Goal: Transaction & Acquisition: Book appointment/travel/reservation

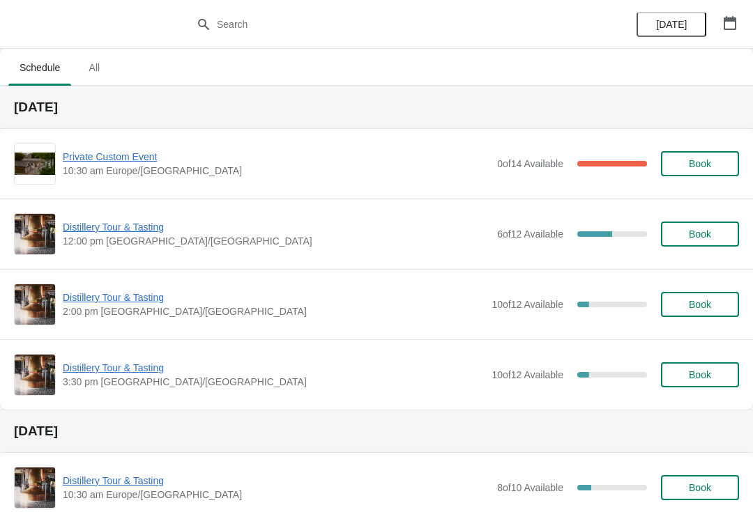
click at [108, 231] on span "Distillery Tour & Tasting" at bounding box center [276, 227] width 427 height 14
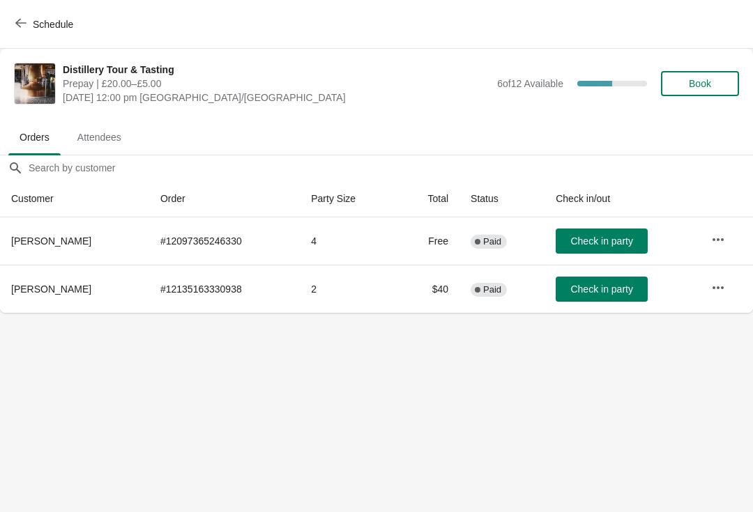
click at [596, 287] on span "Check in party" at bounding box center [601, 289] width 62 height 11
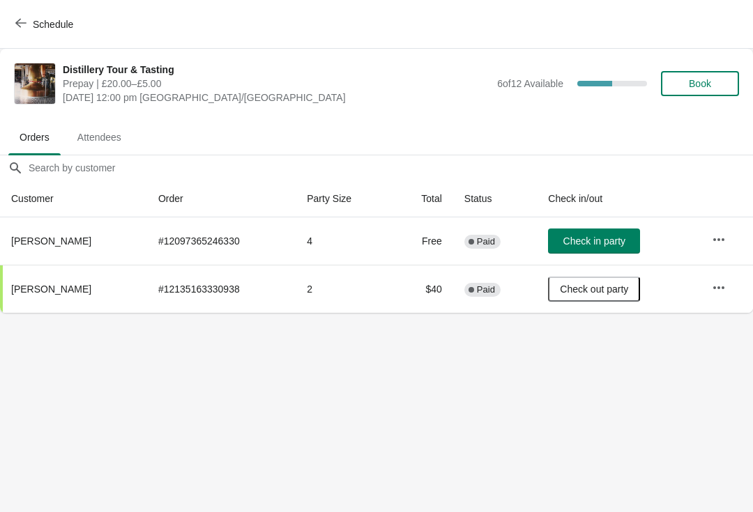
click at [719, 228] on button "button" at bounding box center [718, 239] width 25 height 25
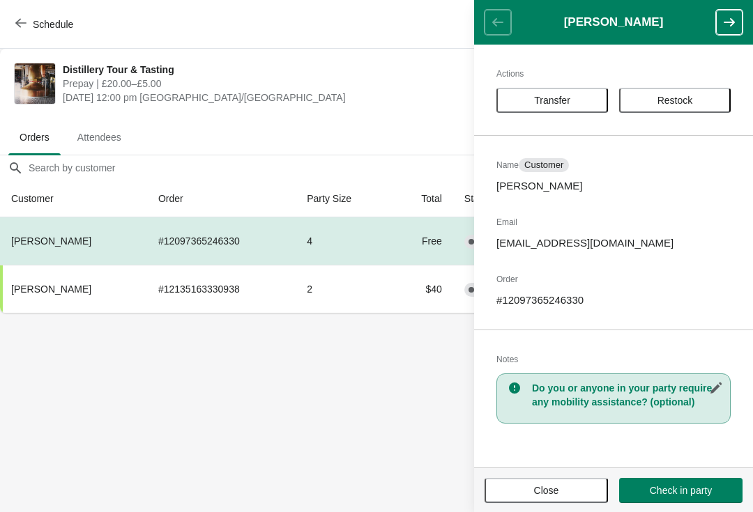
click at [554, 485] on span "Close" at bounding box center [546, 490] width 25 height 11
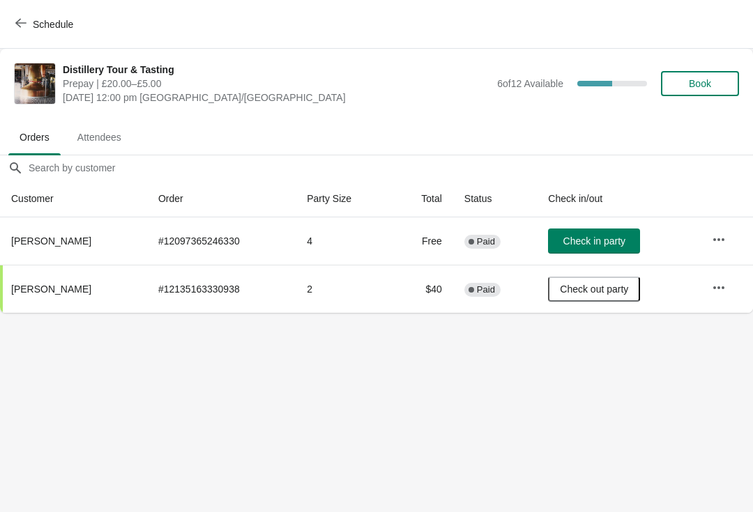
click at [694, 77] on button "Book" at bounding box center [700, 83] width 78 height 25
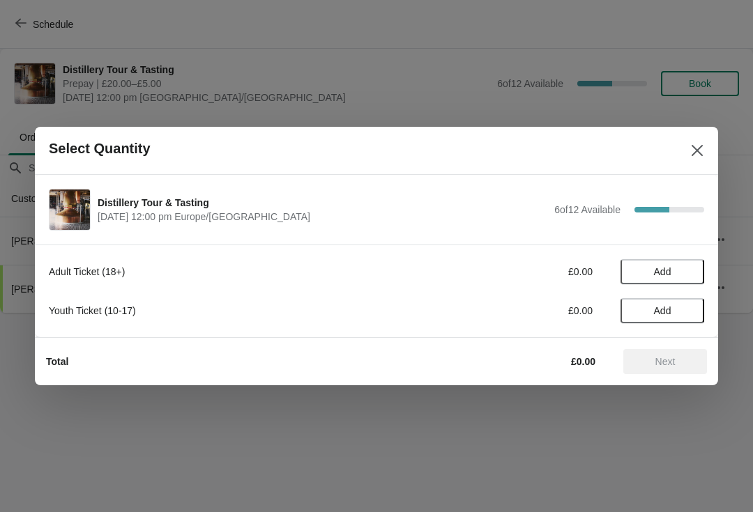
click at [686, 270] on span "Add" at bounding box center [662, 271] width 59 height 11
click at [687, 267] on icon at bounding box center [686, 272] width 15 height 15
click at [666, 358] on span "Next" at bounding box center [665, 361] width 20 height 11
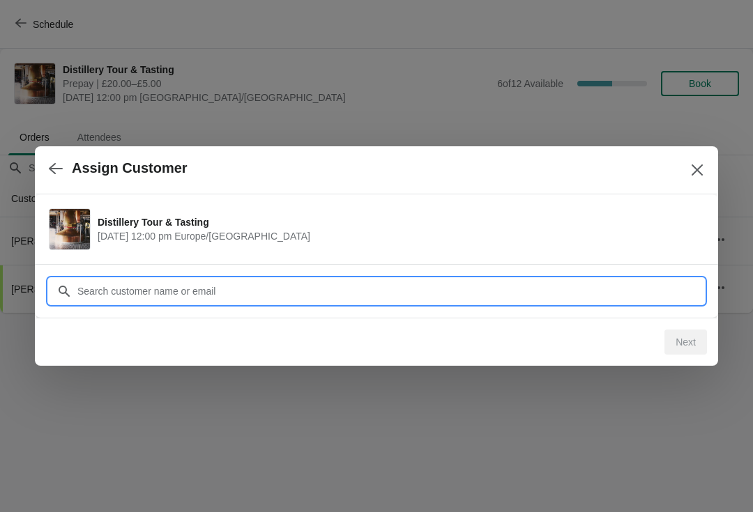
click at [277, 287] on input "Customer" at bounding box center [390, 291] width 627 height 25
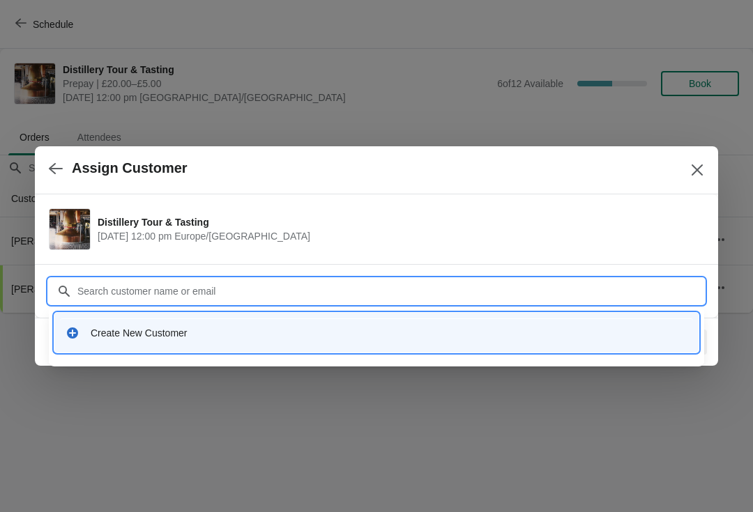
click at [208, 330] on div "Create New Customer" at bounding box center [389, 333] width 597 height 14
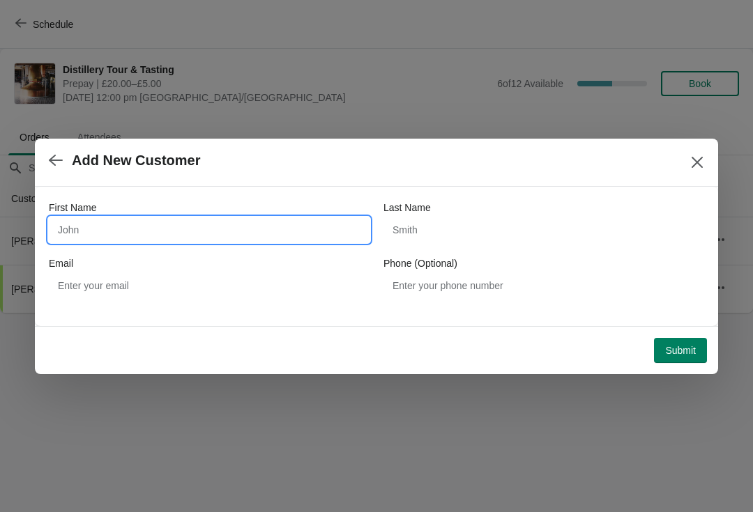
click at [77, 229] on input "First Name" at bounding box center [209, 229] width 321 height 25
type input "David"
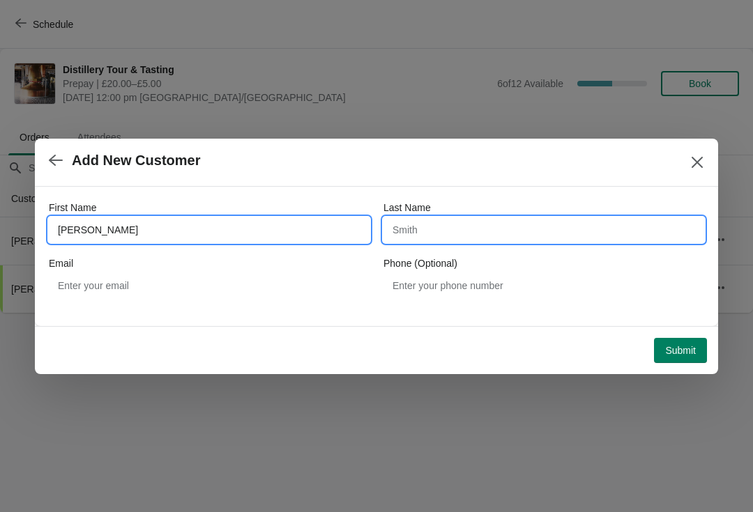
click at [416, 236] on input "Last Name" at bounding box center [543, 229] width 321 height 25
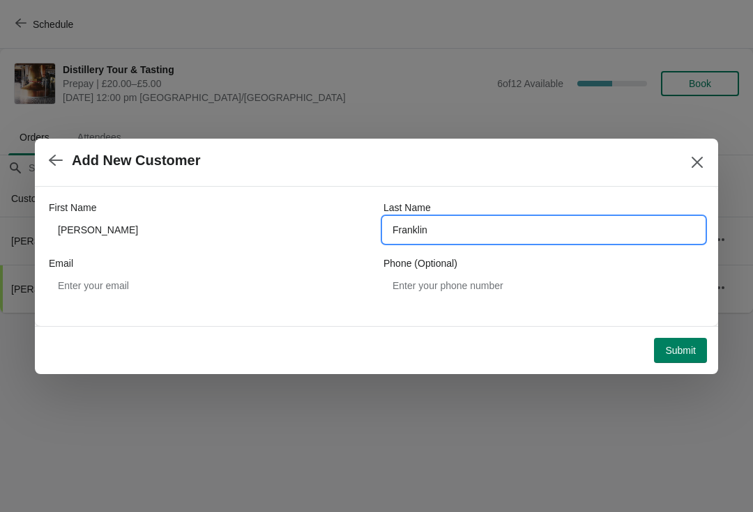
type input "Franklin"
click at [678, 357] on button "Submit" at bounding box center [680, 350] width 53 height 25
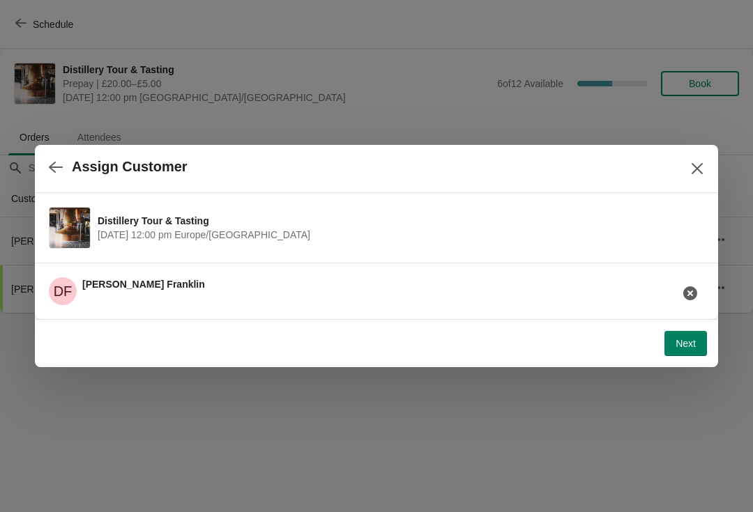
click at [694, 344] on span "Next" at bounding box center [686, 343] width 20 height 11
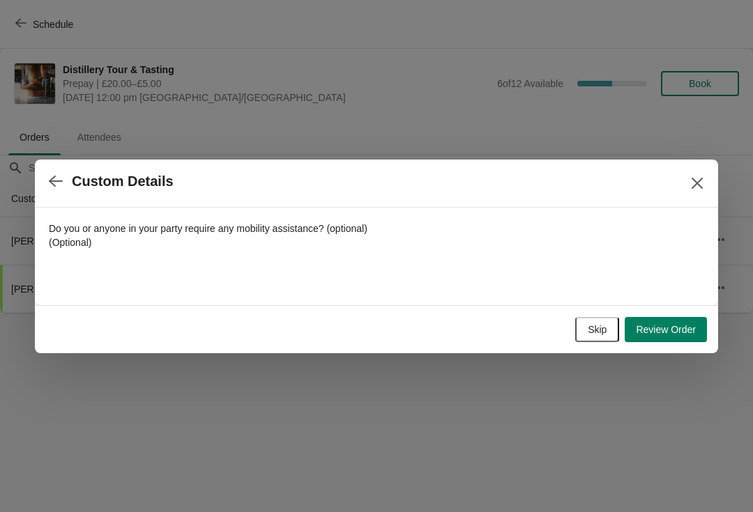
click at [677, 330] on span "Review Order" at bounding box center [666, 329] width 60 height 11
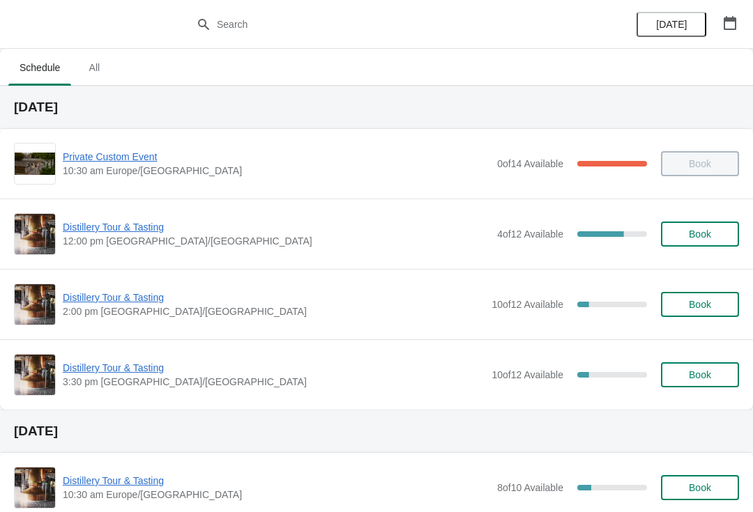
click at [137, 221] on span "Distillery Tour & Tasting" at bounding box center [276, 227] width 427 height 14
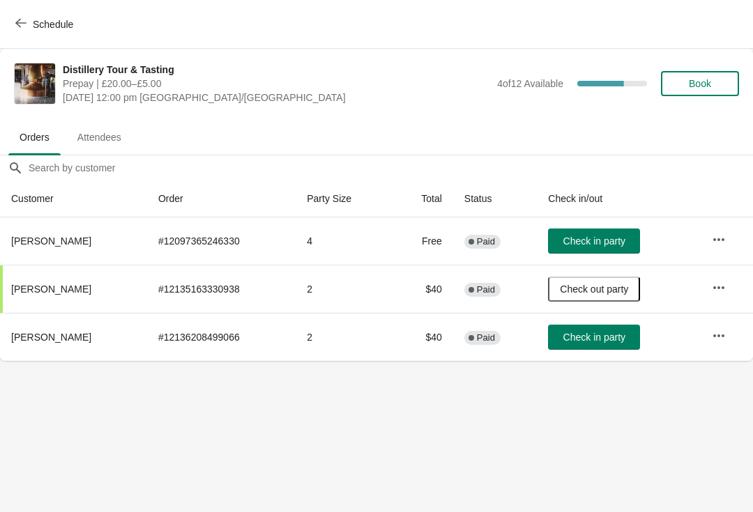
click at [600, 335] on span "Check in party" at bounding box center [594, 337] width 62 height 11
click at [13, 19] on button "Schedule" at bounding box center [45, 24] width 77 height 25
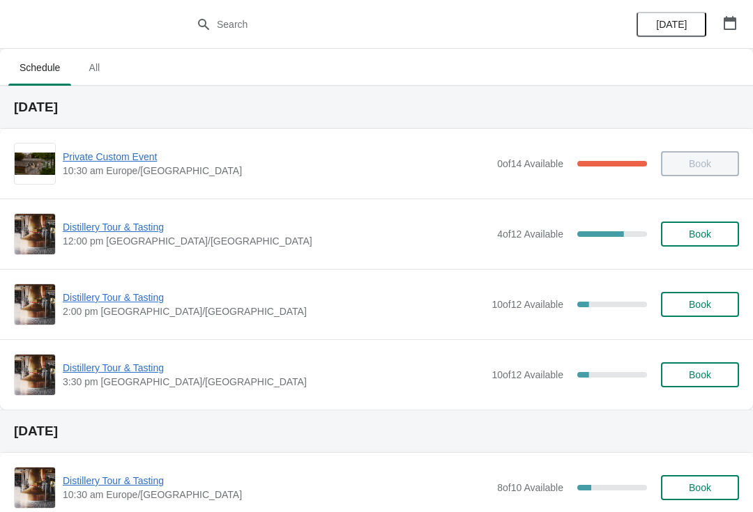
click at [120, 161] on span "Private Custom Event" at bounding box center [276, 157] width 427 height 14
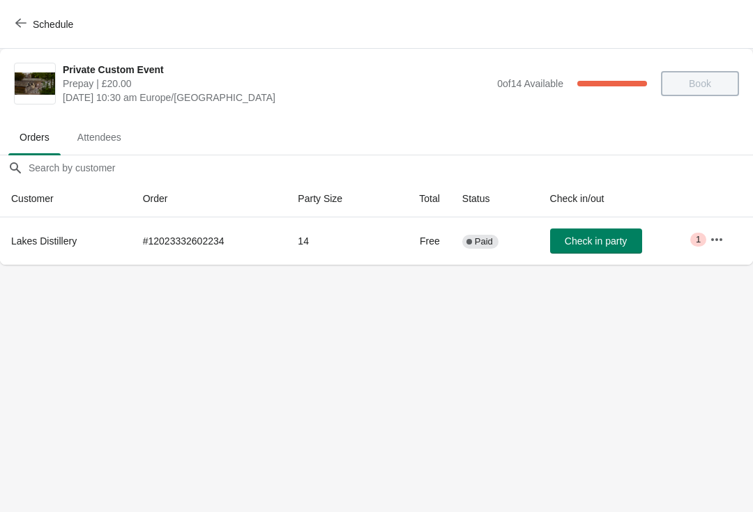
click at [602, 236] on span "Check in party" at bounding box center [596, 241] width 62 height 11
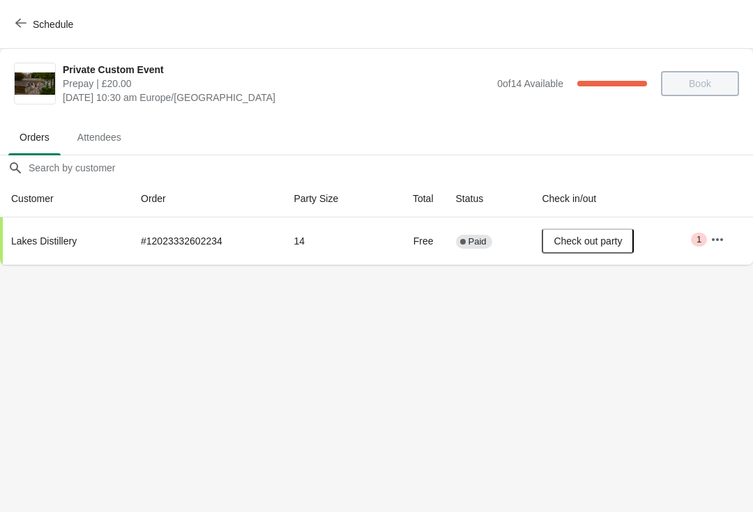
click at [28, 24] on span "Schedule" at bounding box center [45, 23] width 55 height 13
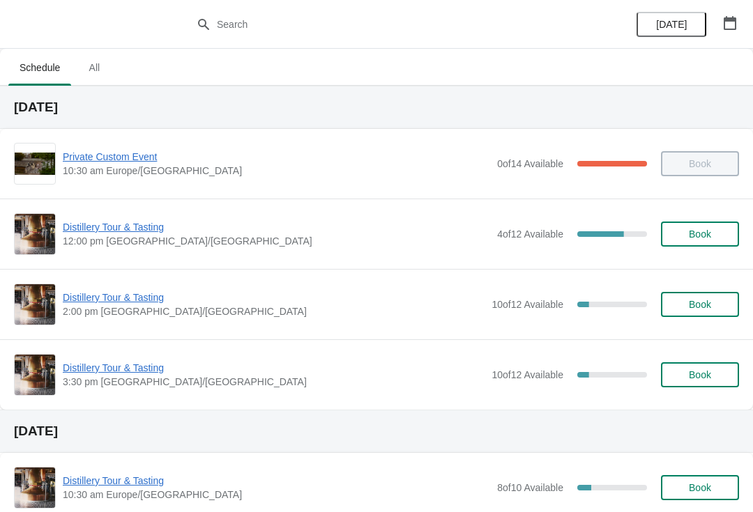
click at [109, 371] on span "Distillery Tour & Tasting" at bounding box center [274, 368] width 422 height 14
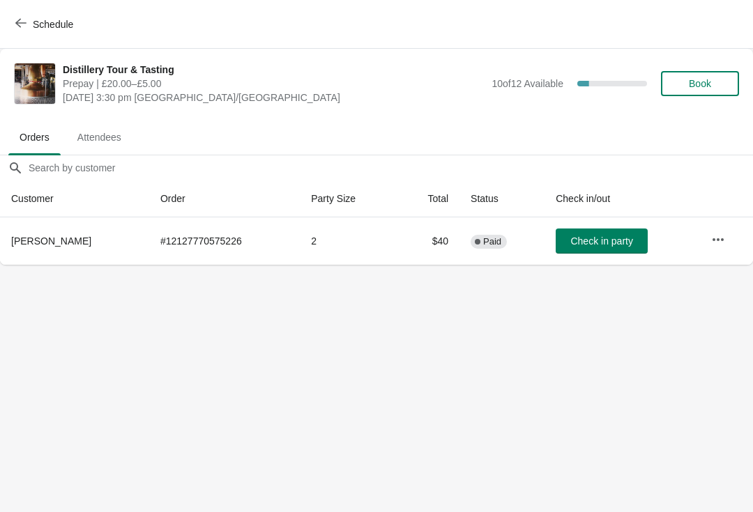
click at [24, 24] on icon "button" at bounding box center [20, 22] width 11 height 11
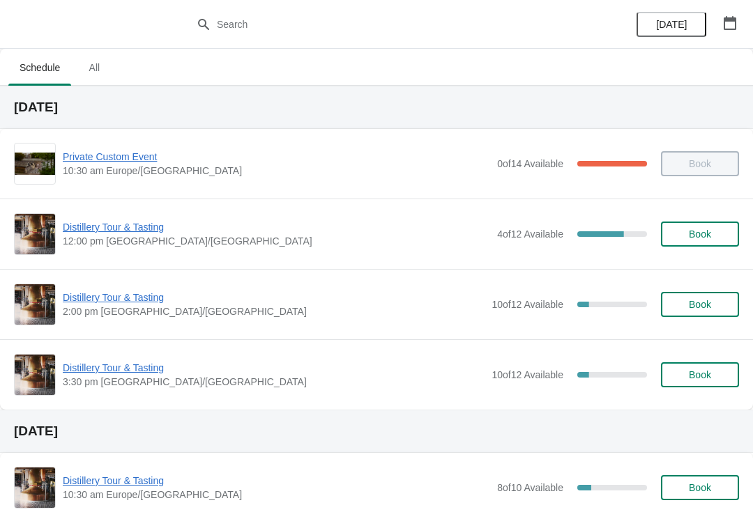
click at [109, 229] on span "Distillery Tour & Tasting" at bounding box center [276, 227] width 427 height 14
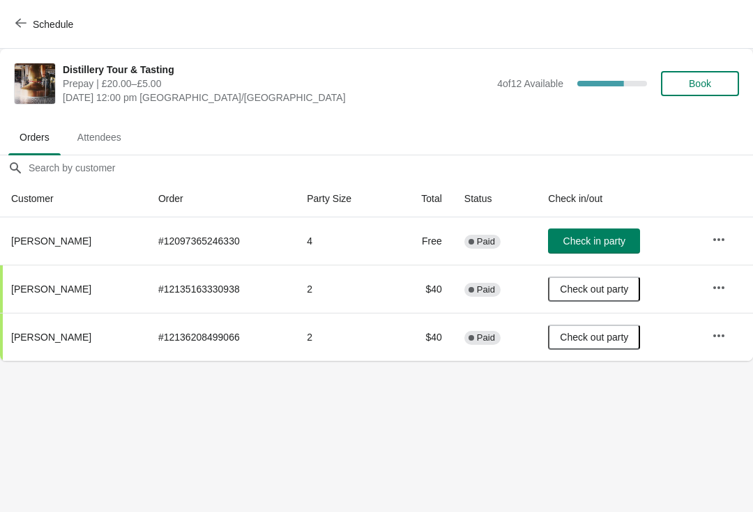
click at [593, 238] on span "Check in party" at bounding box center [594, 241] width 62 height 11
click at [24, 33] on button "Schedule" at bounding box center [45, 24] width 77 height 25
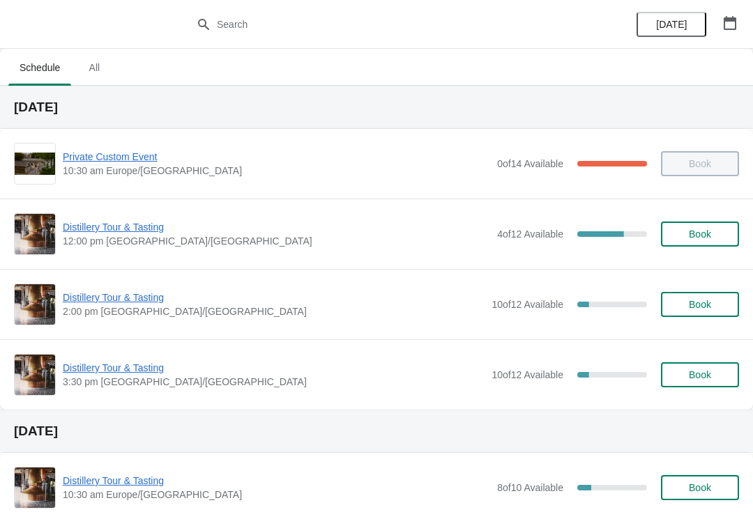
click at [124, 293] on span "Distillery Tour & Tasting" at bounding box center [274, 298] width 422 height 14
